Goal: Check status: Check status

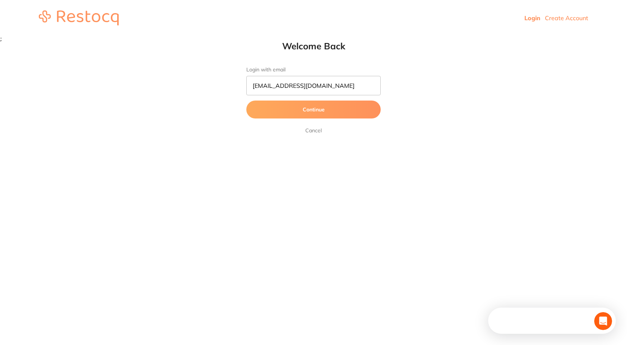
type input "[EMAIL_ADDRESS][DOMAIN_NAME]"
click at [246, 100] on button "Continue" at bounding box center [313, 109] width 134 height 18
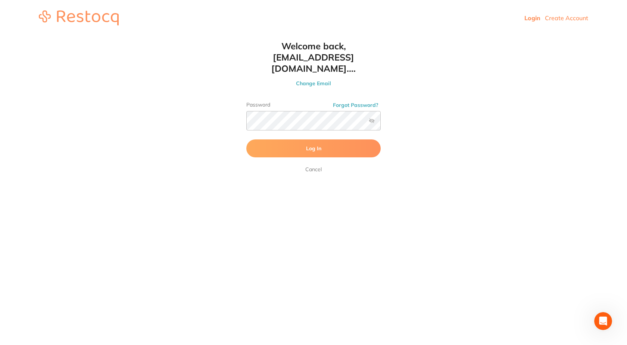
click at [370, 118] on label at bounding box center [372, 121] width 6 height 6
click at [381, 123] on input "checkbox" at bounding box center [381, 123] width 0 height 0
click at [362, 140] on button "Log In" at bounding box center [313, 148] width 134 height 18
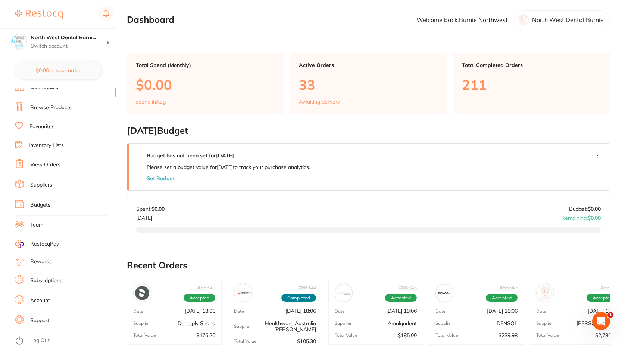
scroll to position [8, 0]
click at [71, 160] on li "View Orders" at bounding box center [65, 162] width 101 height 11
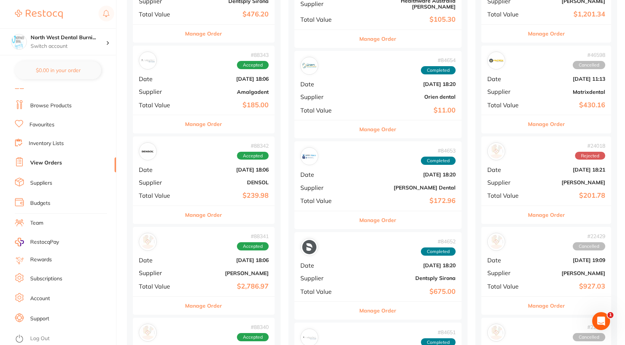
click at [218, 171] on b "[DATE] 18:06" at bounding box center [227, 170] width 83 height 6
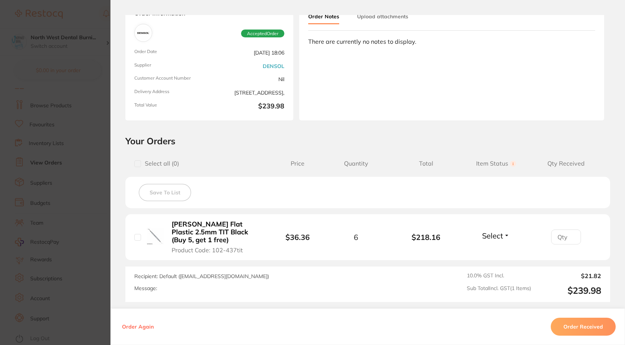
scroll to position [42, 0]
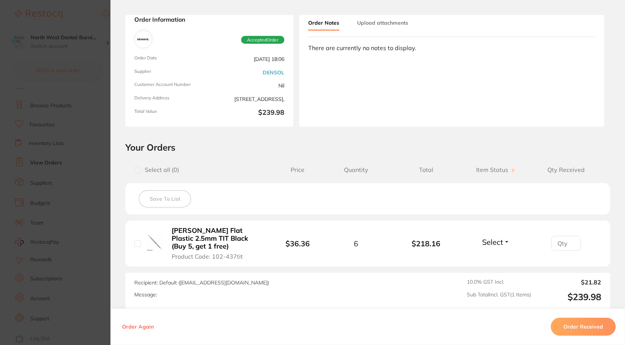
click at [50, 142] on section "Order ID: Restocq- 88342 Order Information Accepted Order Order Date [DATE] 18:…" at bounding box center [312, 172] width 625 height 345
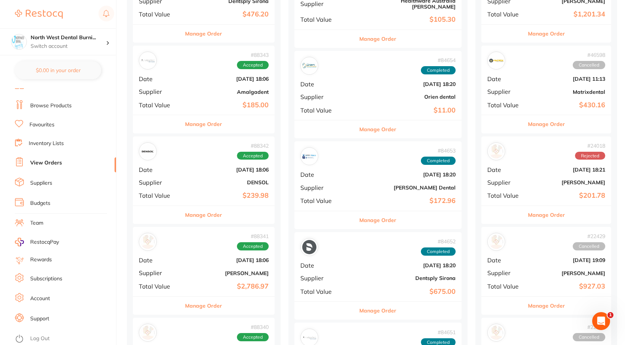
click at [67, 183] on li "Suppliers" at bounding box center [65, 182] width 101 height 11
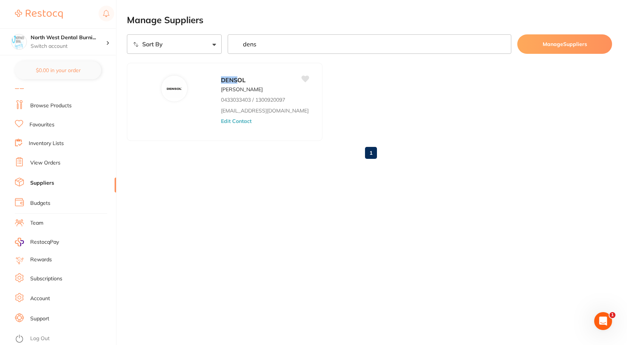
type input "dens"
click at [286, 103] on ul "DENS OL [PERSON_NAME] 0433033403 / 1300920097 [EMAIL_ADDRESS][DOMAIN_NAME] Edit…" at bounding box center [369, 102] width 485 height 78
click at [33, 170] on ul "Dashboard Browse Products Favourites Inventory Lists View Orders Suppliers Budg…" at bounding box center [65, 209] width 101 height 258
click at [43, 160] on link "View Orders" at bounding box center [45, 162] width 30 height 7
